Goal: Check status

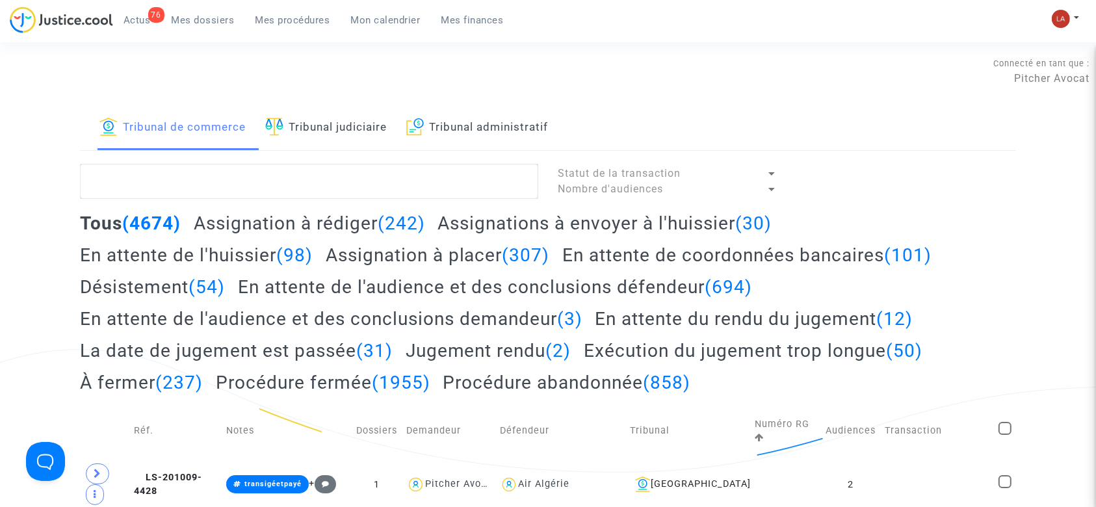
click at [289, 31] on div "76 Actus Mes dossiers Mes procédures Mon calendrier Mes finances" at bounding box center [262, 25] width 505 height 36
click at [286, 34] on div "76 Actus Mes dossiers Mes procédures Mon calendrier Mes finances" at bounding box center [262, 25] width 505 height 36
click at [286, 18] on span "Mes procédures" at bounding box center [293, 20] width 75 height 12
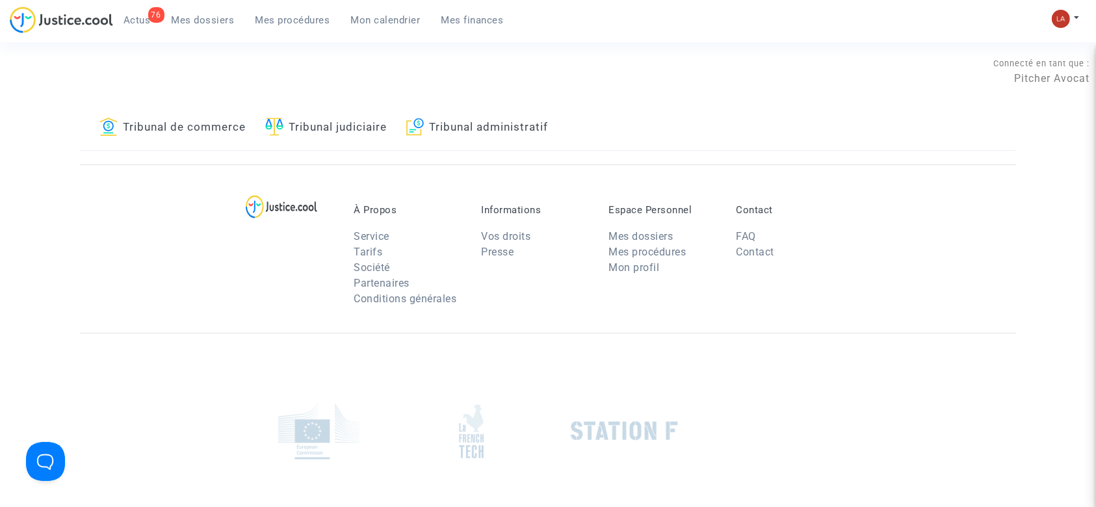
click at [514, 125] on link "Tribunal administratif" at bounding box center [477, 128] width 142 height 44
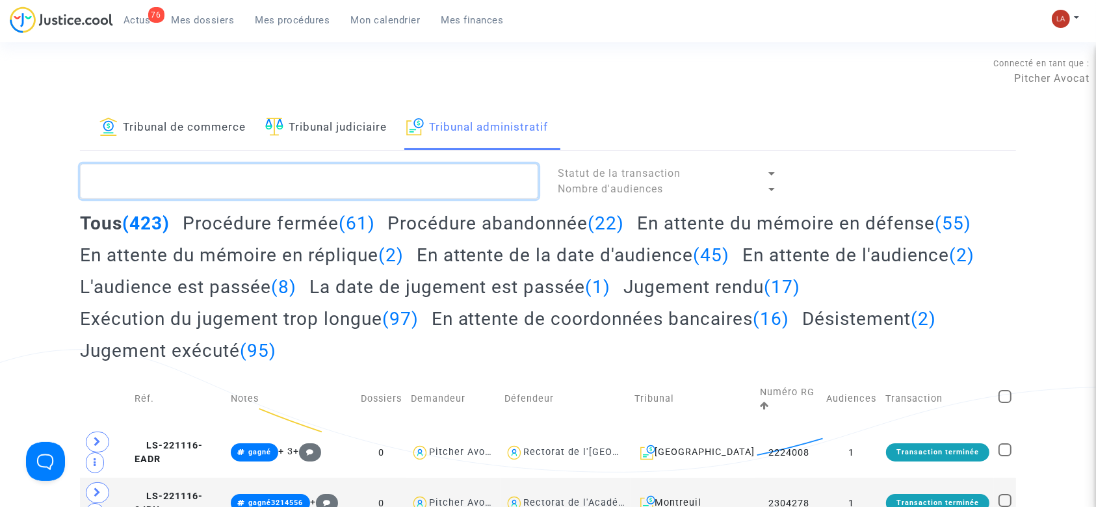
click at [360, 188] on textarea at bounding box center [309, 181] width 458 height 35
paste textarea "LS-250820-BCVP"
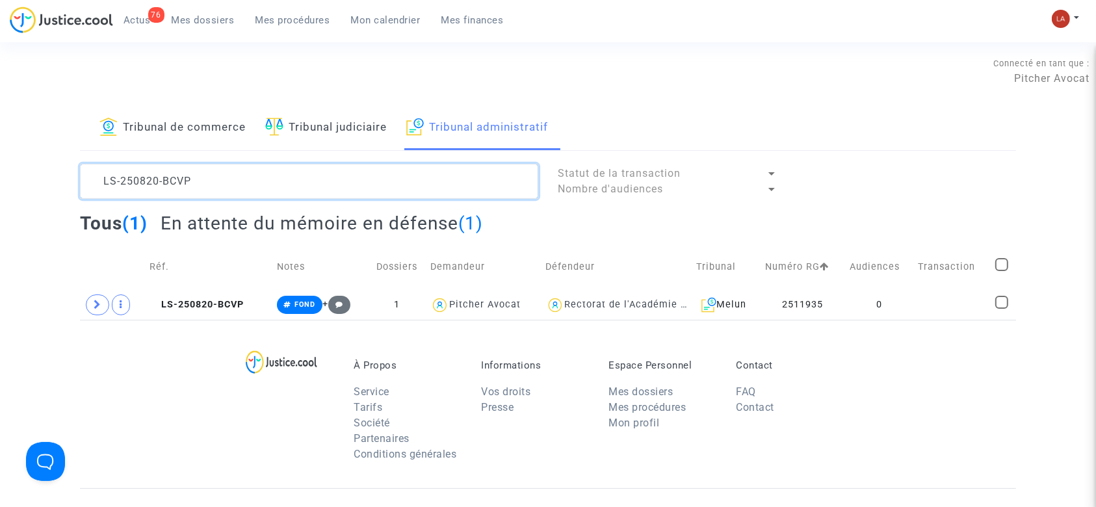
type textarea "LS-250820-BCVP"
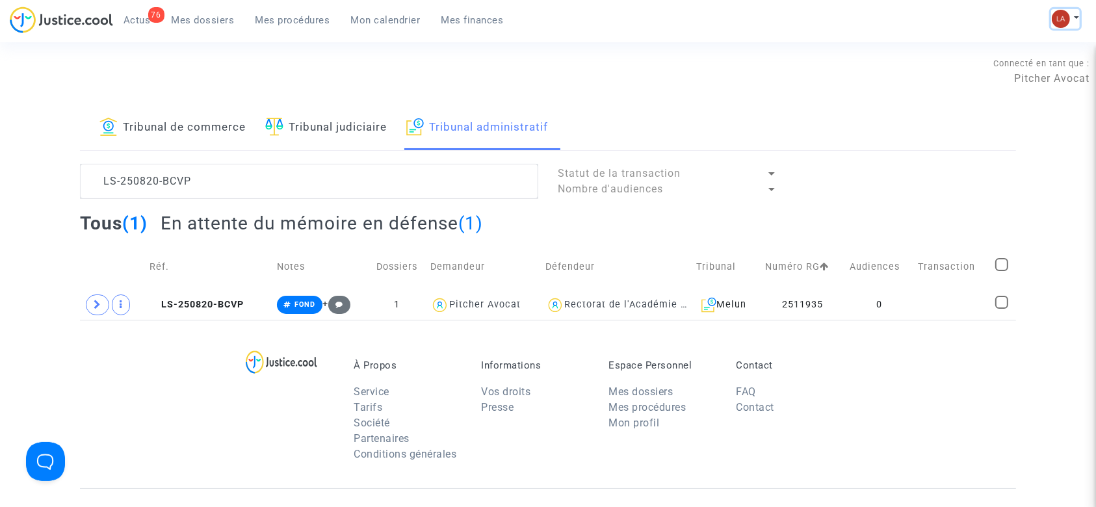
click at [1071, 15] on button at bounding box center [1065, 19] width 29 height 20
click at [1050, 64] on link "Changer de compte" at bounding box center [1013, 67] width 131 height 21
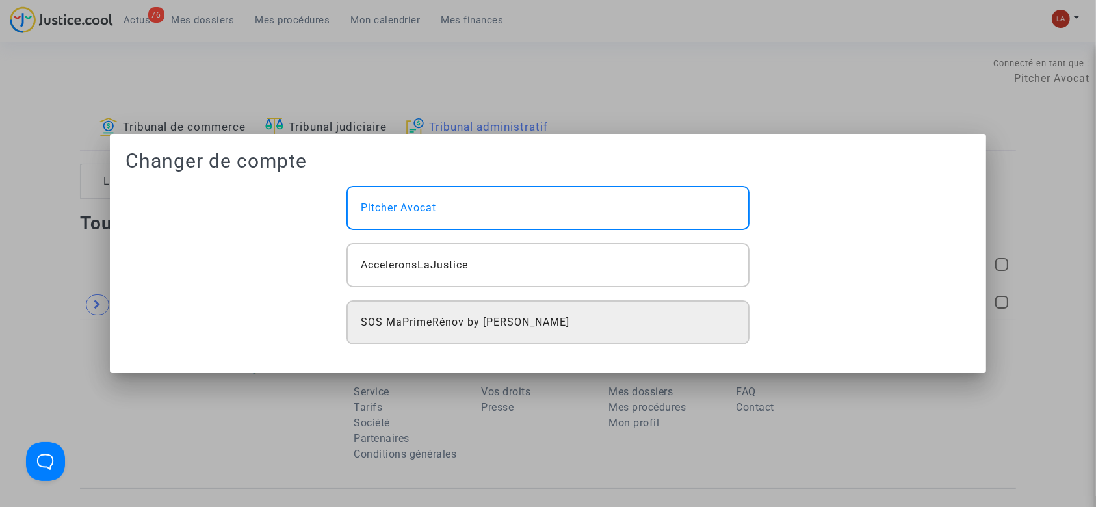
click at [612, 325] on div "SOS MaPrimeRénov by [PERSON_NAME]" at bounding box center [548, 322] width 403 height 44
